Goal: Navigation & Orientation: Find specific page/section

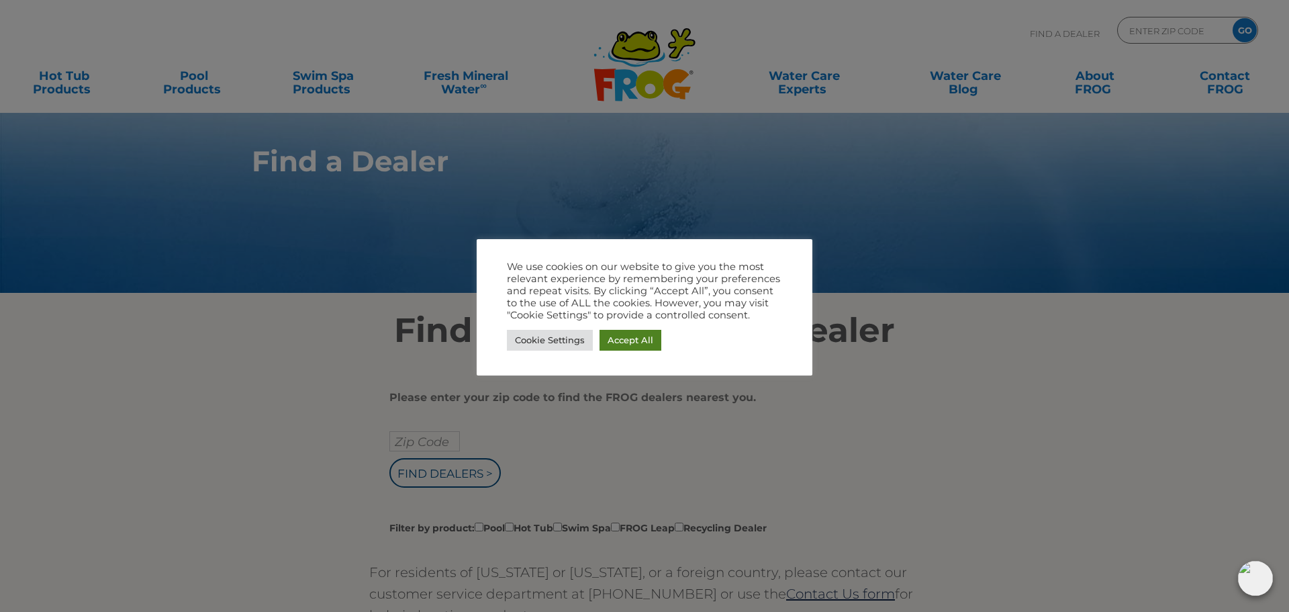
click at [639, 344] on link "Accept All" at bounding box center [630, 340] width 62 height 21
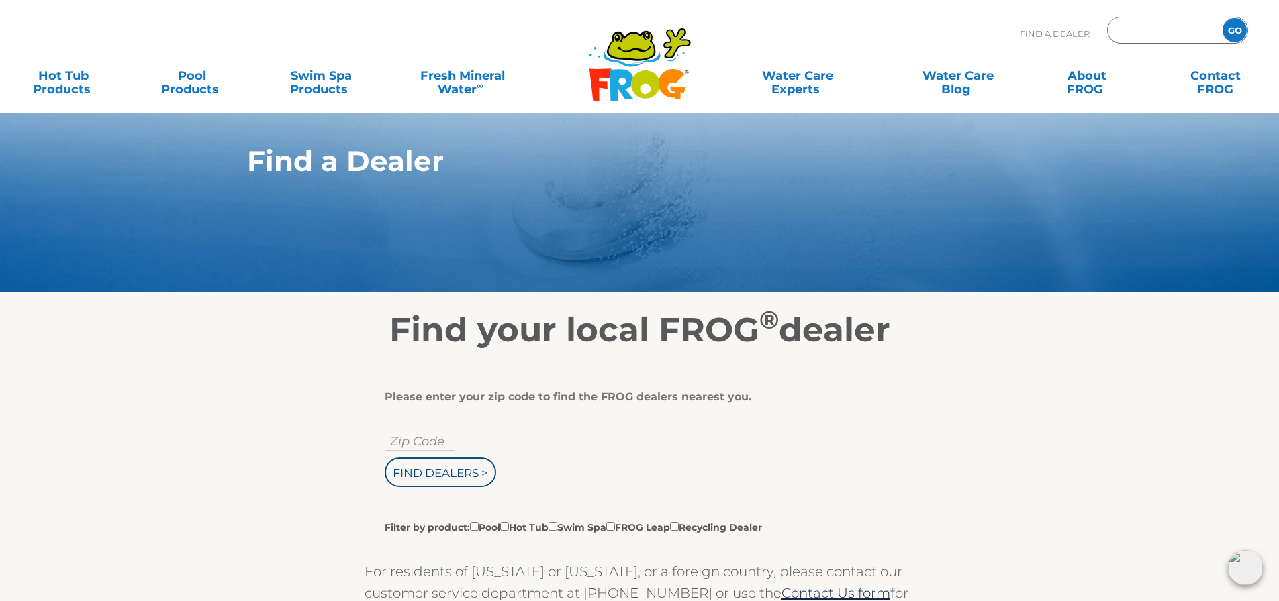
click at [1180, 30] on input "Zip Code Form" at bounding box center [1163, 30] width 91 height 19
type input "22485"
click at [1222, 18] on input "GO" at bounding box center [1234, 30] width 24 height 24
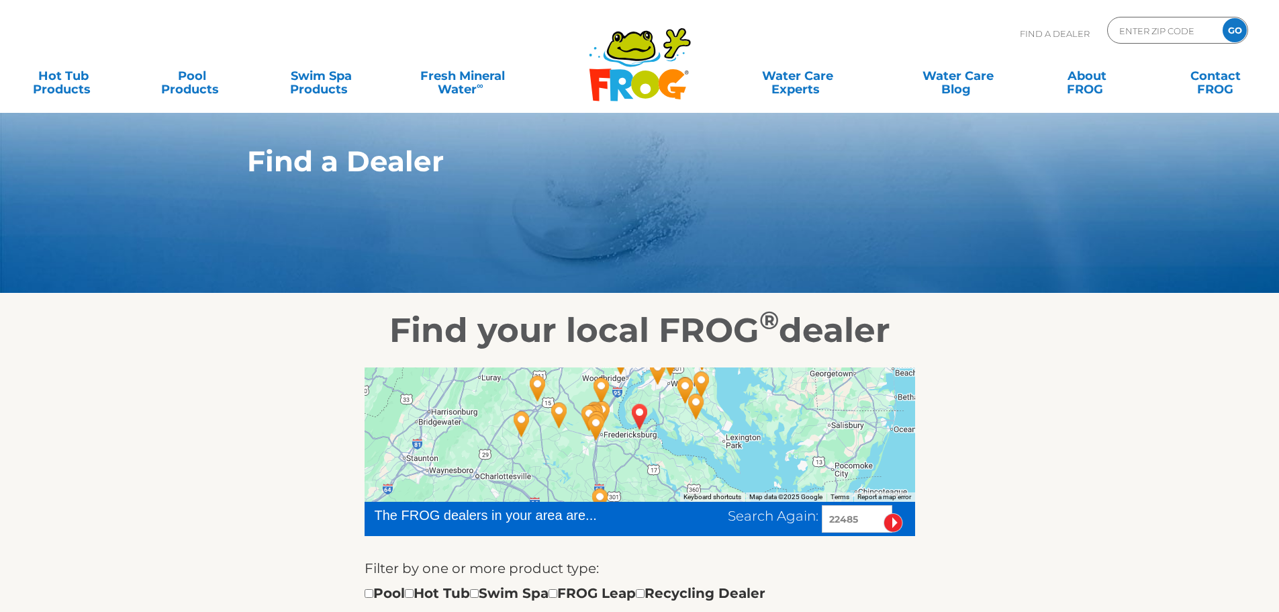
scroll to position [201, 0]
